Goal: Task Accomplishment & Management: Manage account settings

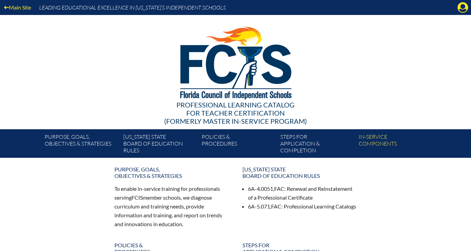
click at [454, 7] on div "Main Site Leading Educational Excellence in [US_STATE]’s Independent Schools" at bounding box center [235, 7] width 471 height 15
click at [462, 7] on icon "Manage account" at bounding box center [462, 7] width 11 height 11
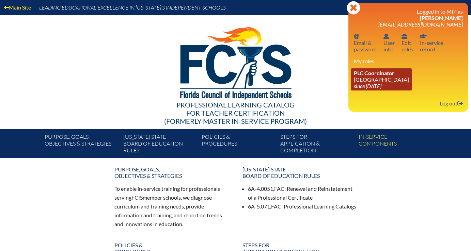
click at [405, 82] on link "PLC Coordinator [GEOGRAPHIC_DATA] since [DATE]" at bounding box center [381, 79] width 61 height 22
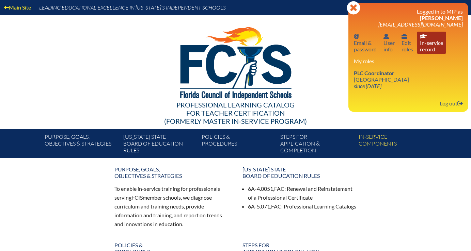
click at [425, 46] on link "In-service record In-service record" at bounding box center [431, 43] width 29 height 22
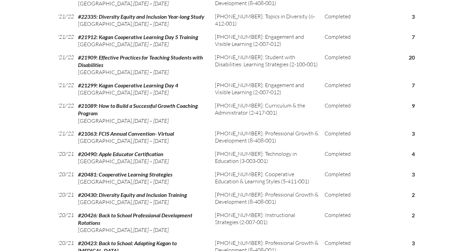
scroll to position [714, 0]
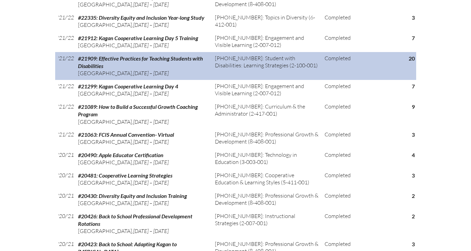
click at [188, 80] on td "#21909: Effective Practices for Teaching Students with Disabilities Lake Highla…" at bounding box center [143, 66] width 137 height 28
click at [180, 69] on span "#21909: Effective Practices for Teaching Students with Disabilities" at bounding box center [140, 62] width 125 height 14
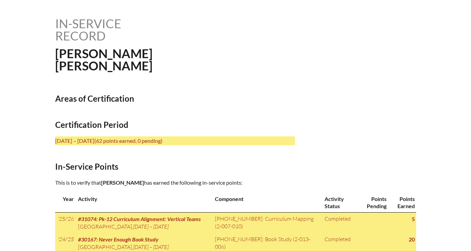
scroll to position [182, 0]
